Goal: Task Accomplishment & Management: Manage account settings

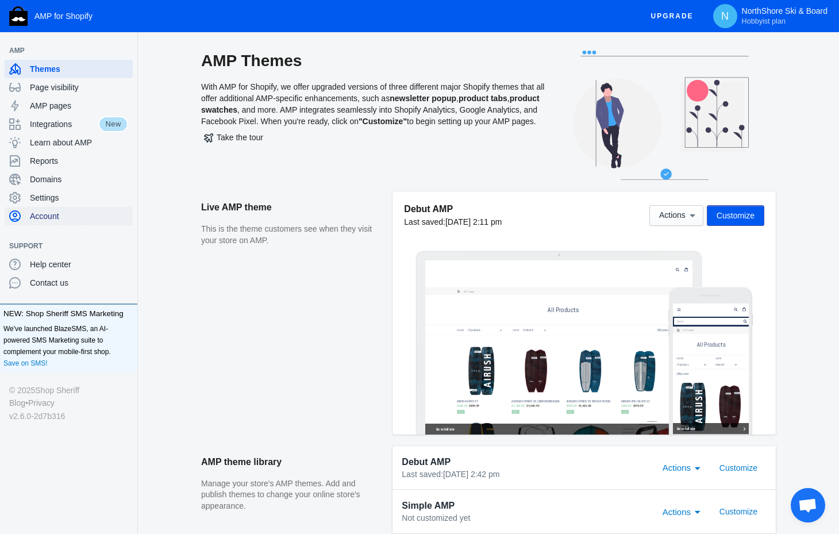
click at [58, 215] on span "Account" at bounding box center [79, 215] width 98 height 11
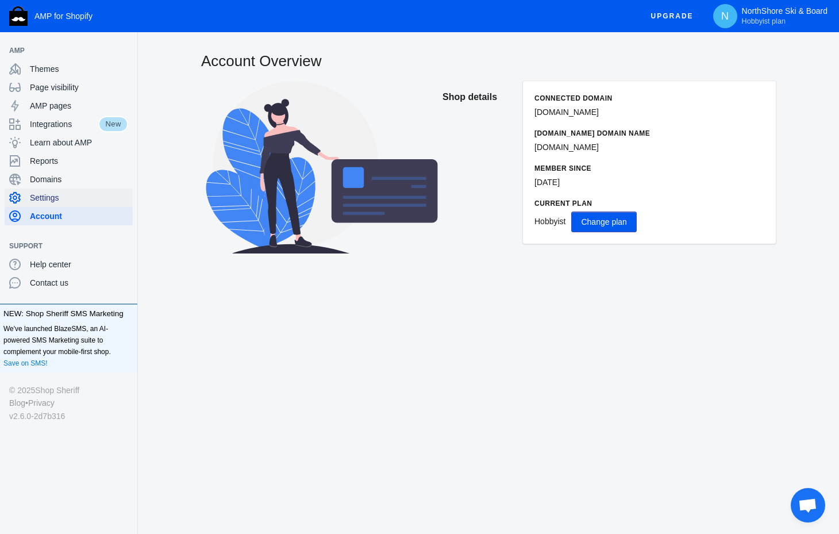
click at [58, 196] on span "Settings" at bounding box center [79, 197] width 98 height 11
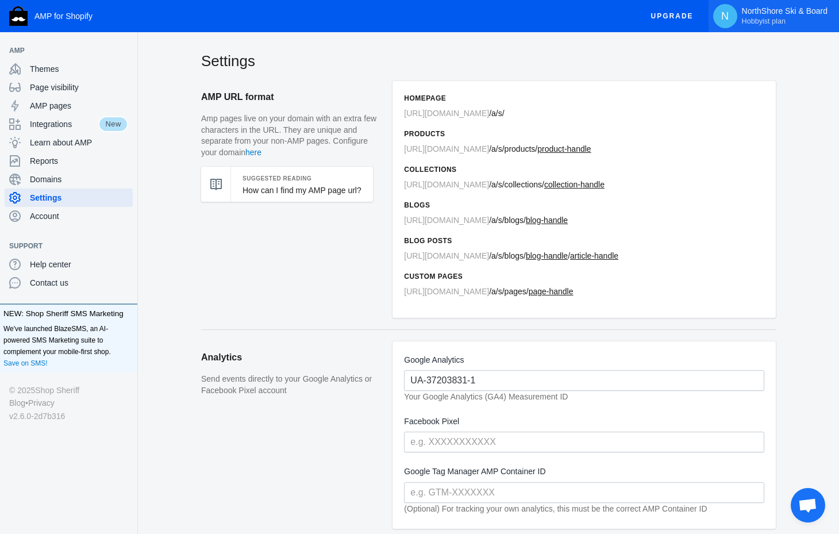
click at [771, 14] on p "NorthShore Ski & Board Hobbyist plan" at bounding box center [785, 16] width 86 height 20
